Goal: Task Accomplishment & Management: Manage account settings

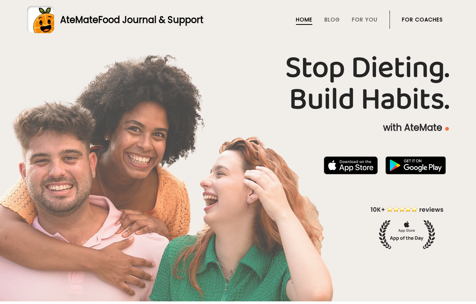
click at [430, 17] on link "For Coaches" at bounding box center [422, 20] width 41 height 6
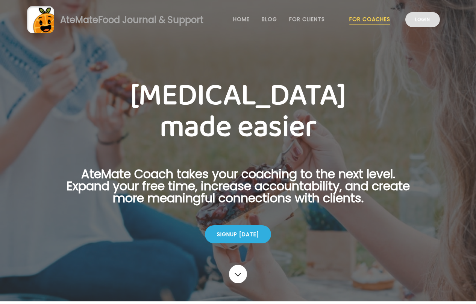
click at [429, 21] on link "Login" at bounding box center [423, 19] width 35 height 15
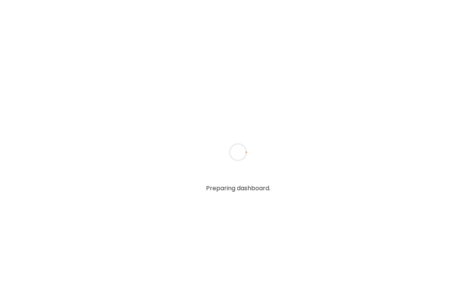
type input "**********"
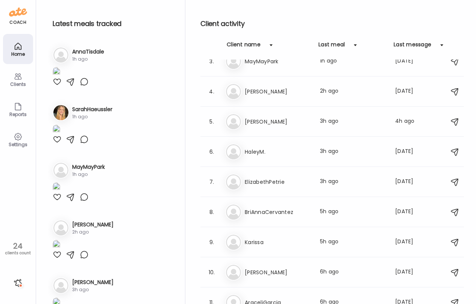
scroll to position [70, 0]
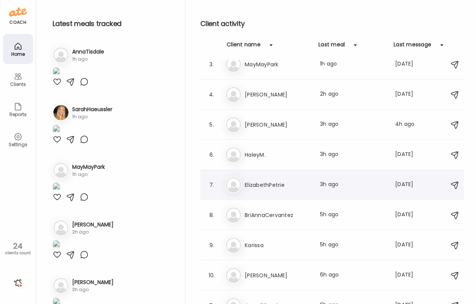
click at [286, 185] on h3 "ElizabethPetrie" at bounding box center [278, 184] width 66 height 9
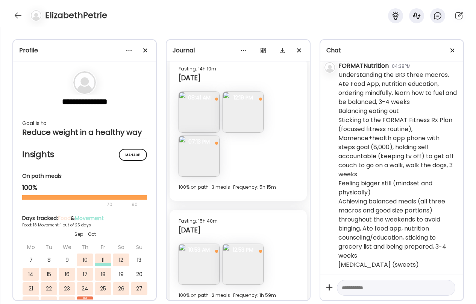
scroll to position [2804, 0]
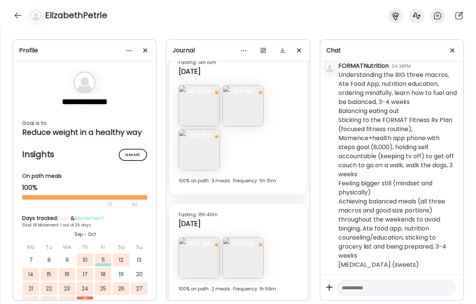
click at [229, 265] on img at bounding box center [243, 257] width 41 height 41
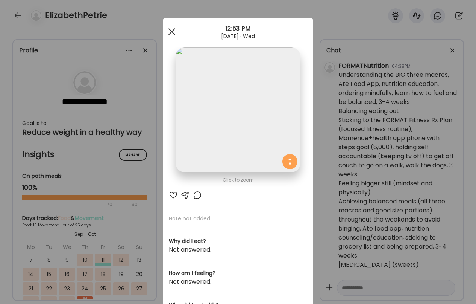
click at [172, 29] on div at bounding box center [171, 31] width 15 height 15
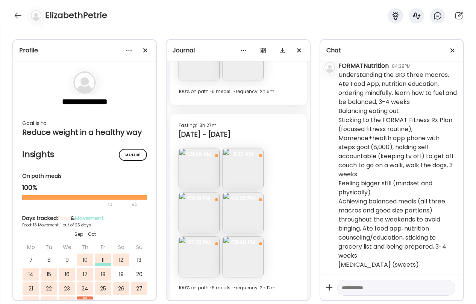
scroll to position [2344, 0]
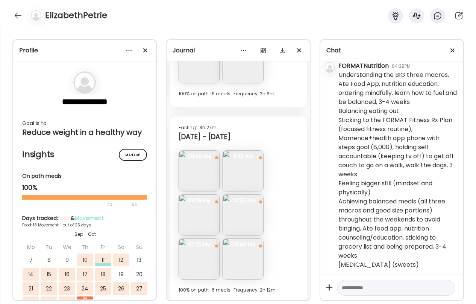
click at [245, 183] on img at bounding box center [243, 170] width 41 height 41
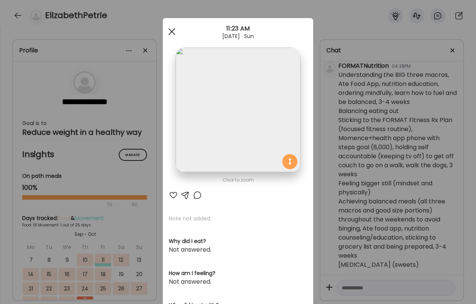
click at [172, 32] on span at bounding box center [172, 31] width 7 height 7
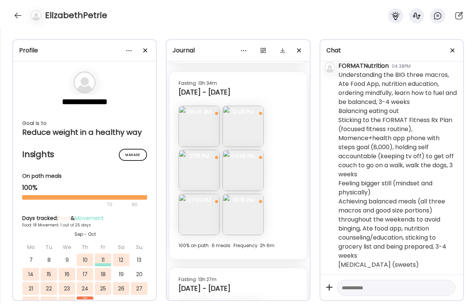
scroll to position [2192, 0]
click at [242, 175] on img at bounding box center [243, 171] width 41 height 41
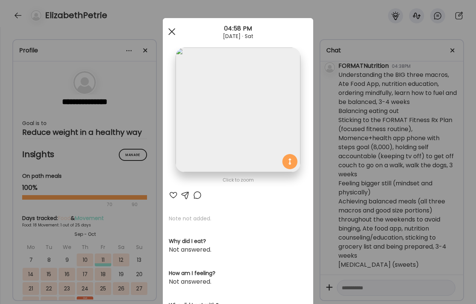
click at [173, 31] on div at bounding box center [171, 31] width 15 height 15
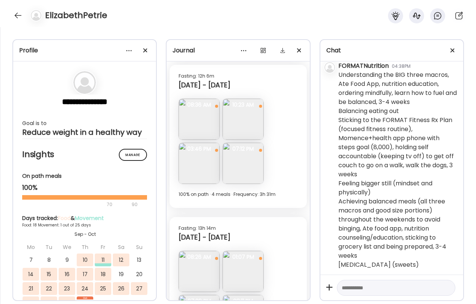
scroll to position [1892, 0]
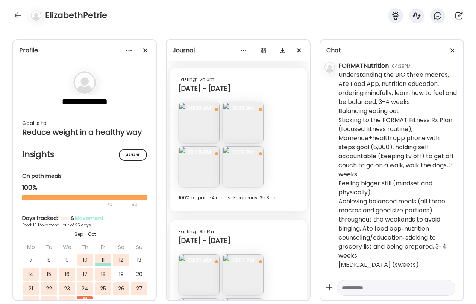
click at [245, 122] on img at bounding box center [243, 122] width 41 height 41
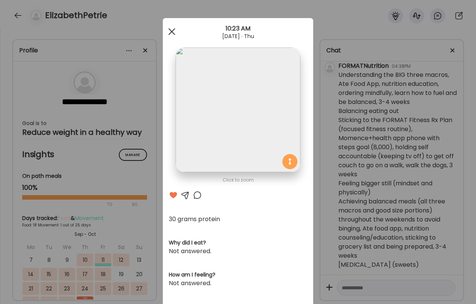
click at [169, 32] on div at bounding box center [171, 31] width 15 height 15
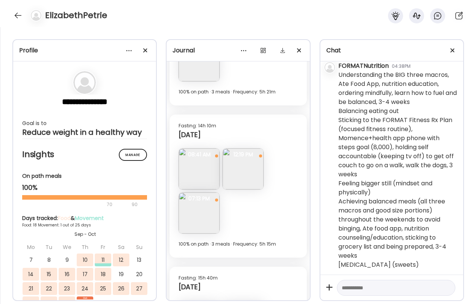
scroll to position [2809, 0]
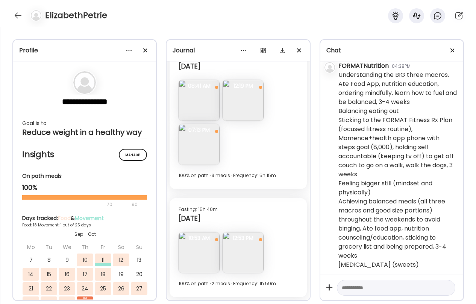
click at [248, 260] on img at bounding box center [243, 252] width 41 height 41
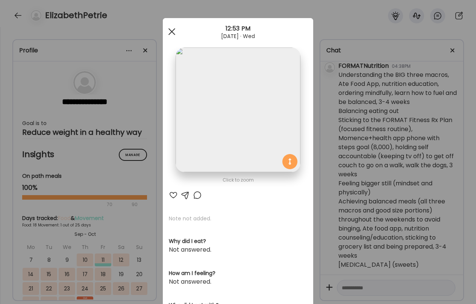
click at [167, 30] on div at bounding box center [171, 31] width 15 height 15
